Goal: Task Accomplishment & Management: Use online tool/utility

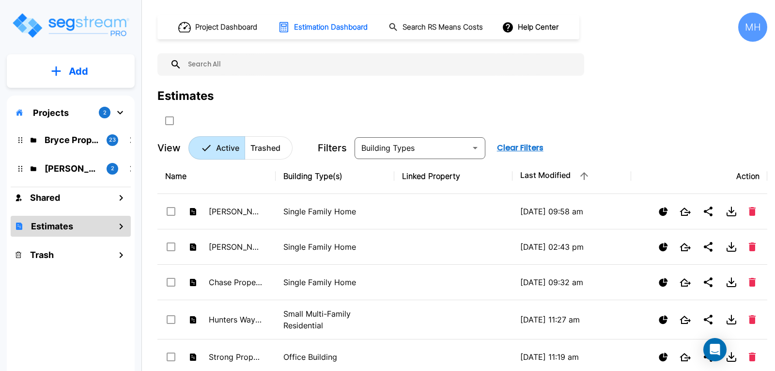
click at [82, 71] on p "Add" at bounding box center [78, 71] width 19 height 15
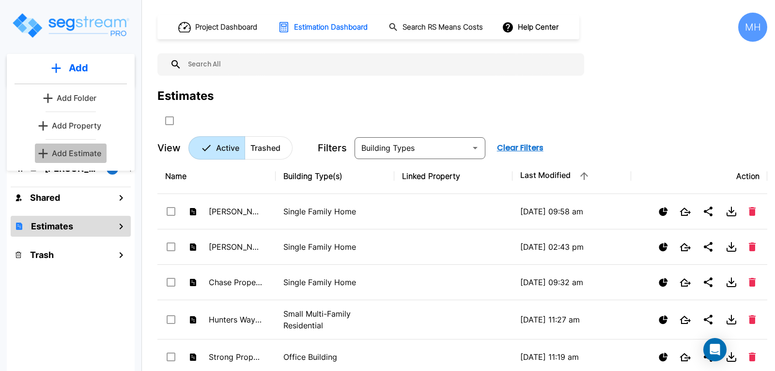
click at [82, 152] on p "Add Estimate" at bounding box center [76, 153] width 49 height 12
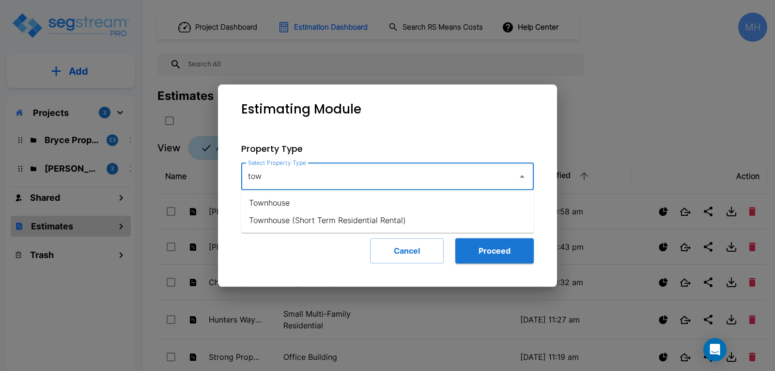
click at [263, 202] on li "Townhouse" at bounding box center [387, 202] width 293 height 17
type input "Townhouse"
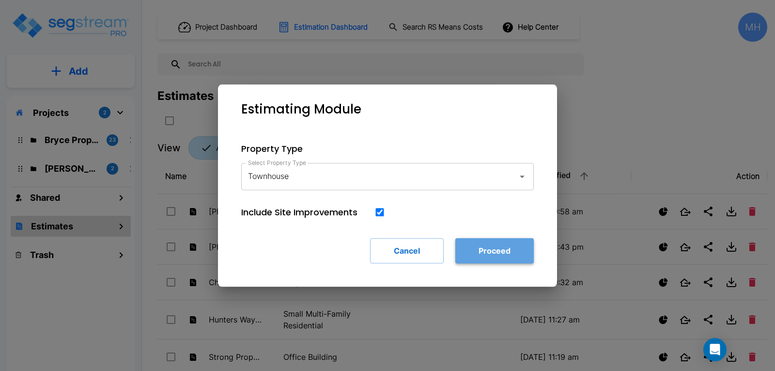
click at [476, 244] on button "Proceed" at bounding box center [494, 250] width 78 height 25
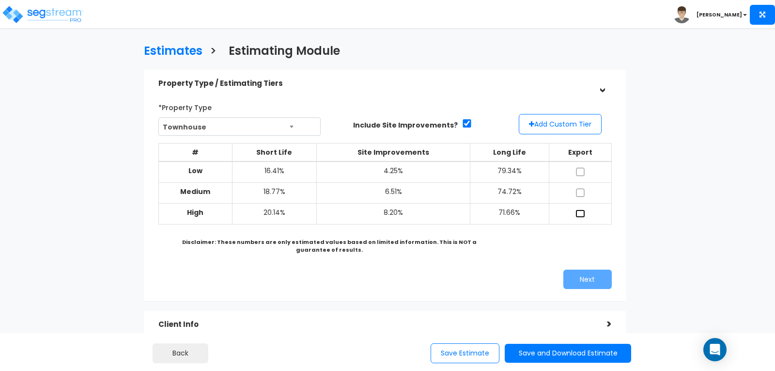
click at [578, 213] on input "checkbox" at bounding box center [581, 213] width 10 height 8
checkbox input "true"
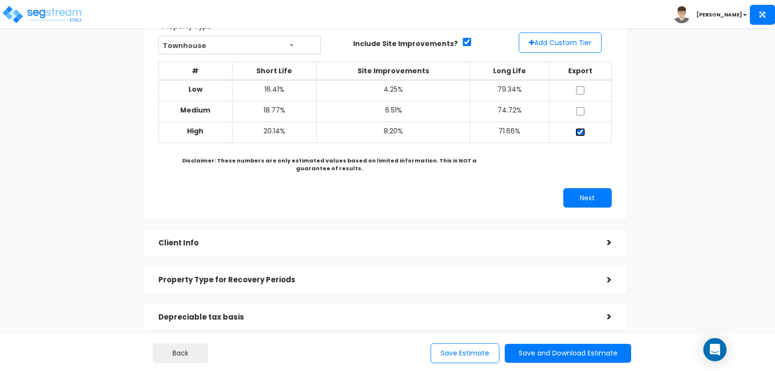
scroll to position [97, 0]
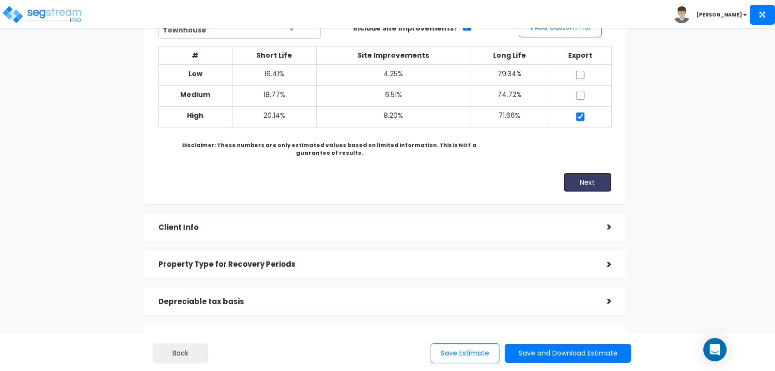
click at [574, 185] on button "Next" at bounding box center [587, 181] width 48 height 19
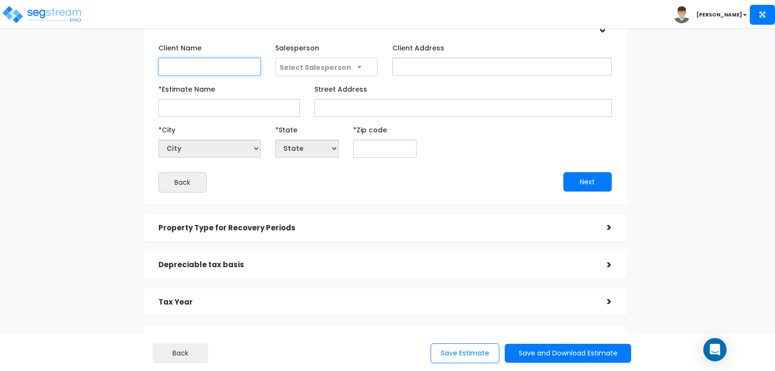
click at [213, 68] on input "Client Name" at bounding box center [209, 67] width 102 height 18
click at [203, 67] on input "Forsham" at bounding box center [209, 67] width 102 height 18
type input "[PERSON_NAME]"
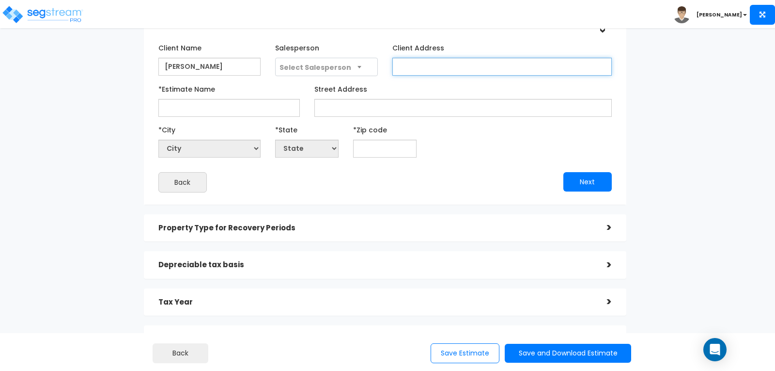
click at [434, 62] on input "Client Address" at bounding box center [501, 67] width 219 height 18
type input "TBD"
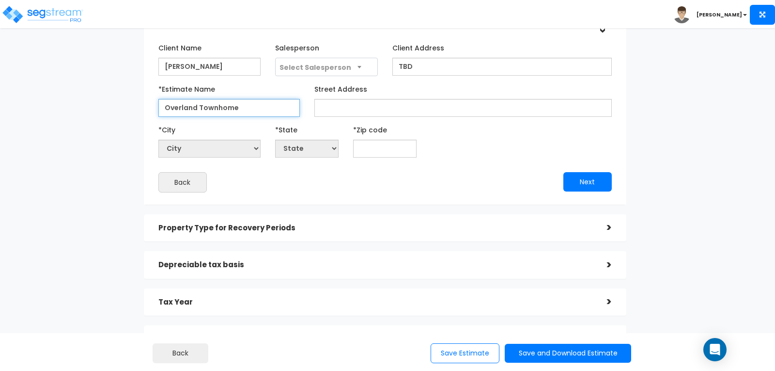
type input "Overland Townhome"
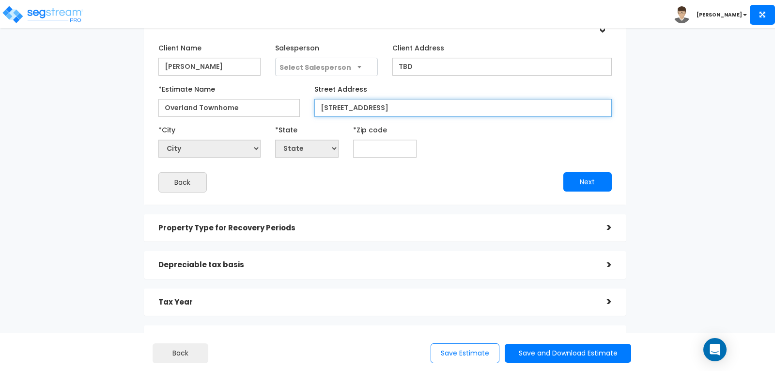
type input "[STREET_ADDRESS]"
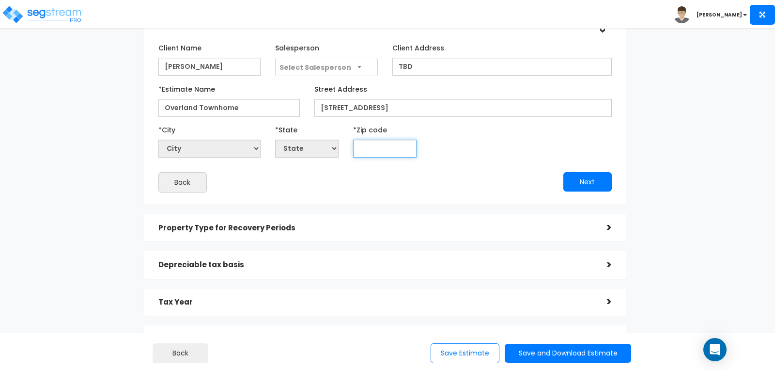
select select "National Average"
type input "6"
select select "IL"
type input "66049"
select select "KS"
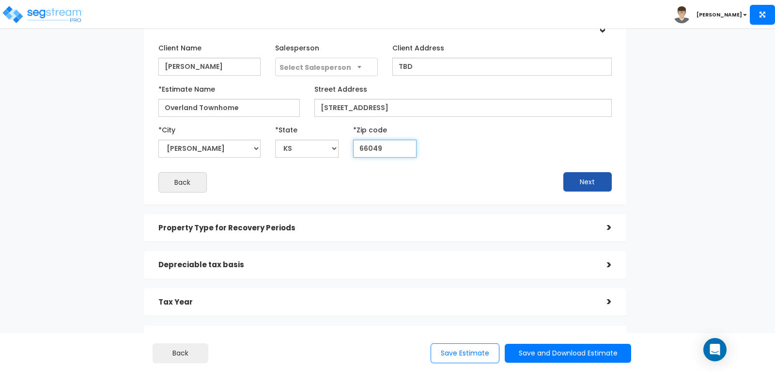
type input "66049"
click at [574, 180] on button "Next" at bounding box center [587, 181] width 48 height 19
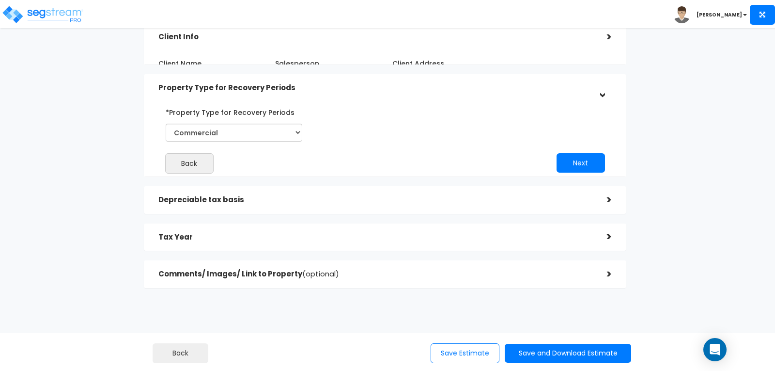
scroll to position [78, 0]
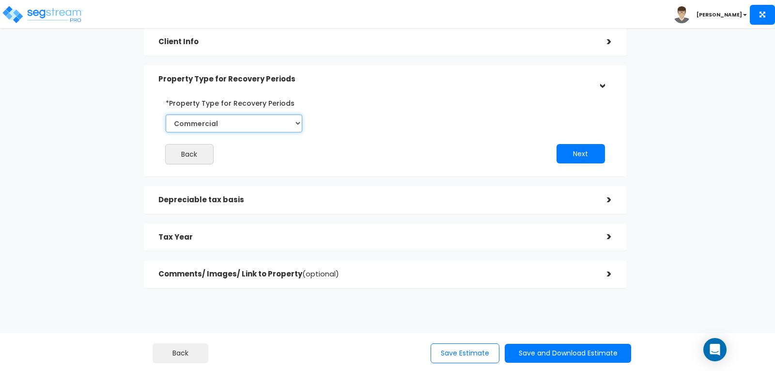
click at [297, 121] on select "Commercial Residential" at bounding box center [234, 123] width 137 height 18
select select "Residential"
click at [166, 114] on select "Commercial Residential" at bounding box center [234, 123] width 137 height 18
click at [567, 152] on button "Next" at bounding box center [581, 153] width 48 height 19
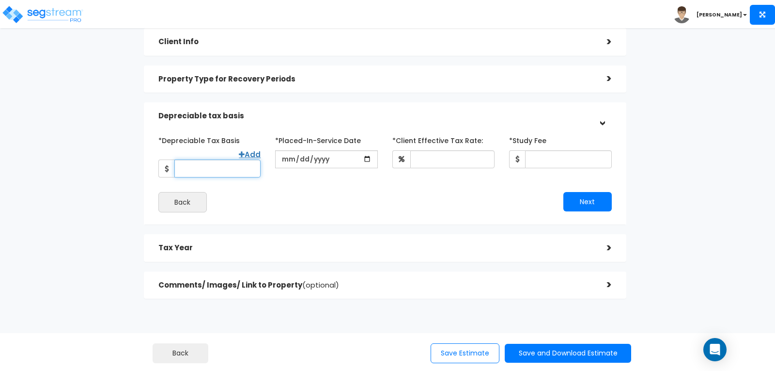
click at [238, 159] on input "*Depreciable Tax Basis" at bounding box center [217, 168] width 86 height 18
type input "235,000"
click at [335, 155] on input "date" at bounding box center [326, 159] width 102 height 18
click at [288, 157] on input "date" at bounding box center [326, 159] width 102 height 18
type input "[DATE]"
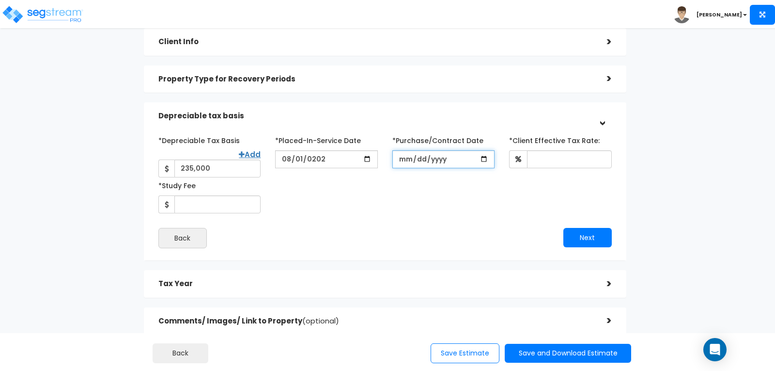
click at [412, 160] on input "*Purchase/Contract Date" at bounding box center [443, 159] width 102 height 18
type input "[DATE]"
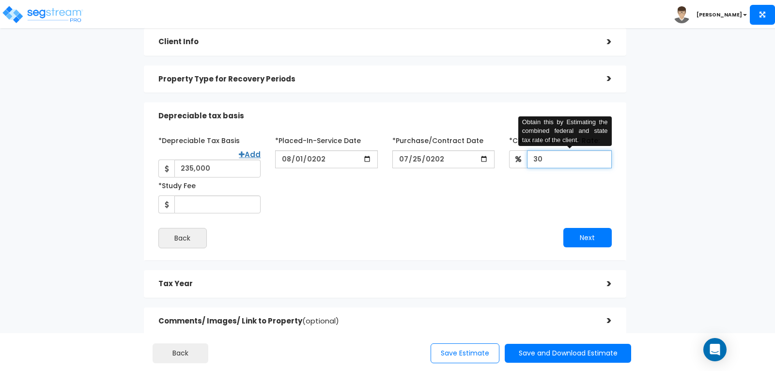
type input "30"
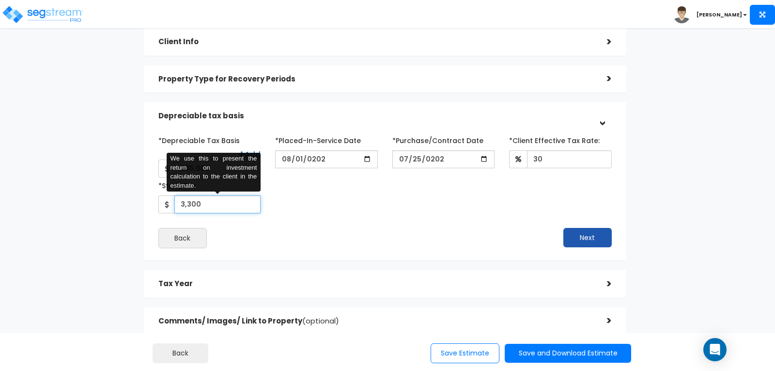
type input "3,300"
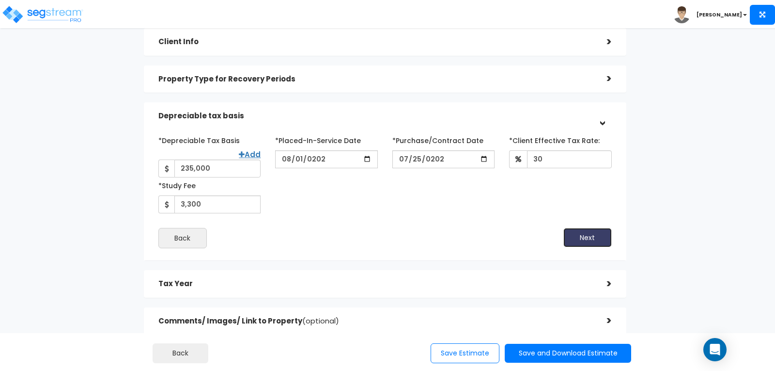
click at [604, 233] on button "Next" at bounding box center [587, 237] width 48 height 19
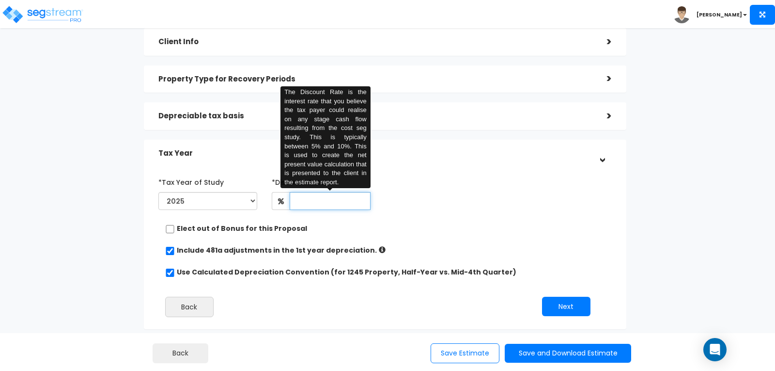
click at [329, 202] on input "text" at bounding box center [330, 201] width 81 height 18
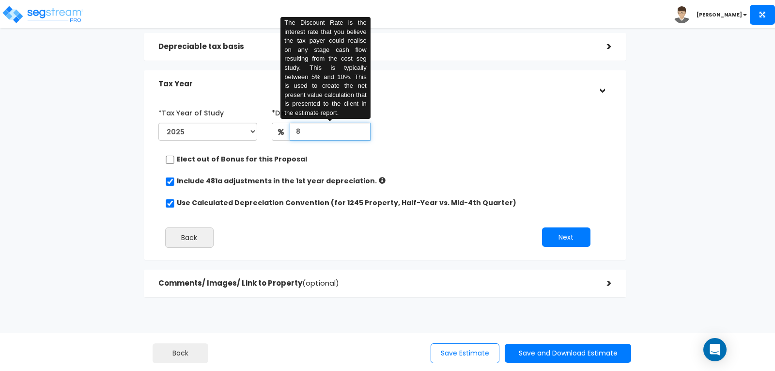
scroll to position [157, 0]
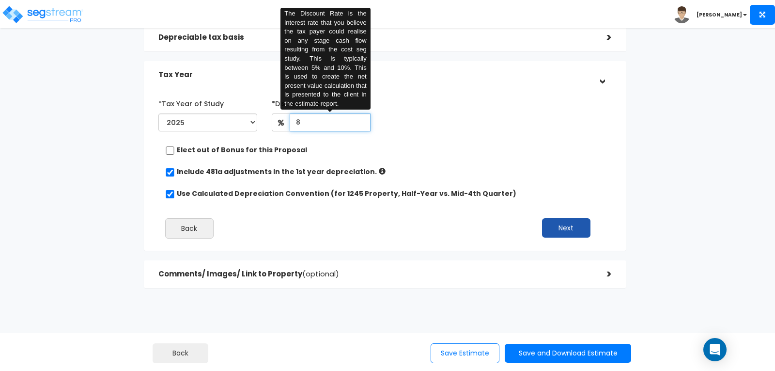
type input "8"
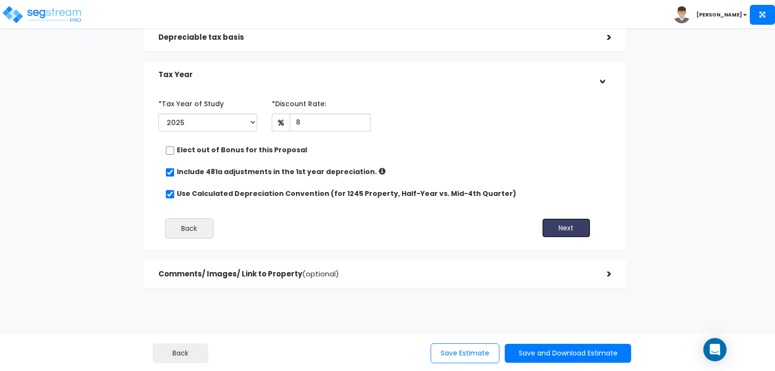
click at [558, 227] on button "Next" at bounding box center [566, 227] width 48 height 19
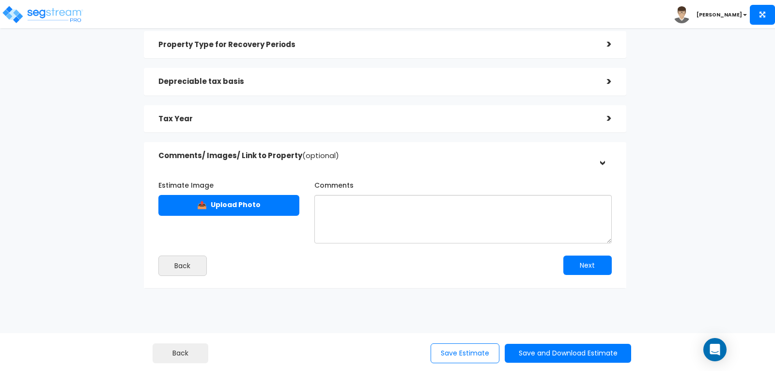
scroll to position [113, 0]
click at [609, 120] on div ">" at bounding box center [602, 118] width 19 height 15
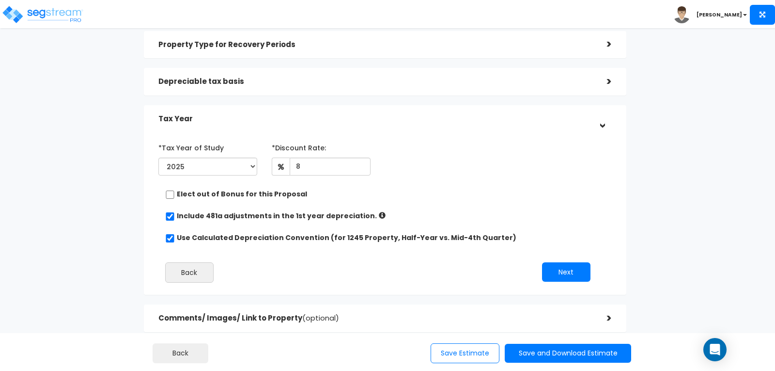
click at [609, 120] on div ">" at bounding box center [601, 118] width 15 height 19
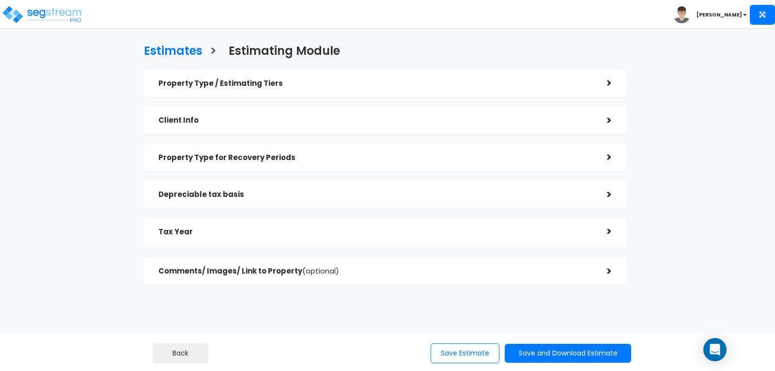
scroll to position [0, 0]
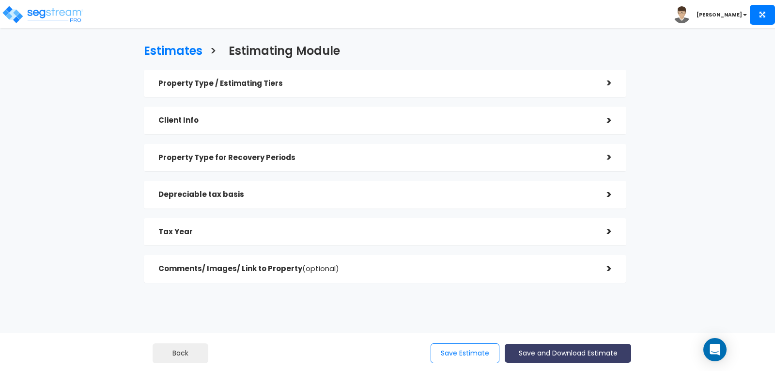
click at [555, 345] on button "Save and Download Estimate" at bounding box center [568, 353] width 126 height 19
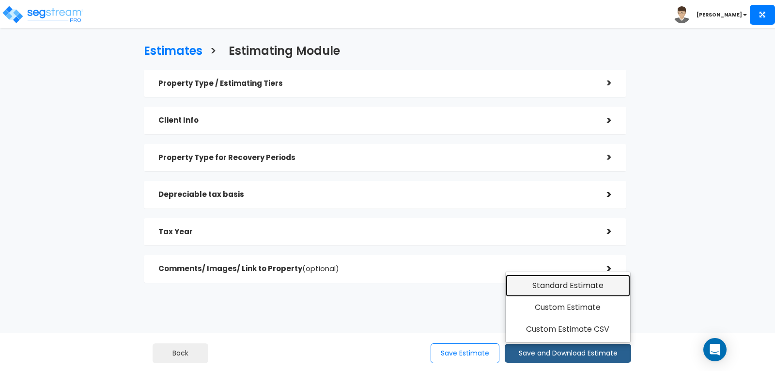
click at [555, 281] on link "Standard Estimate" at bounding box center [568, 285] width 125 height 22
